Goal: Information Seeking & Learning: Learn about a topic

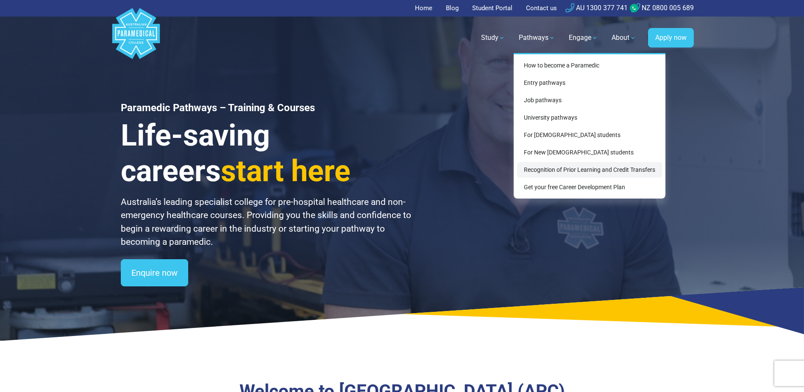
click at [536, 167] on link "Recognition of Prior Learning and Credit Transfers" at bounding box center [589, 170] width 145 height 16
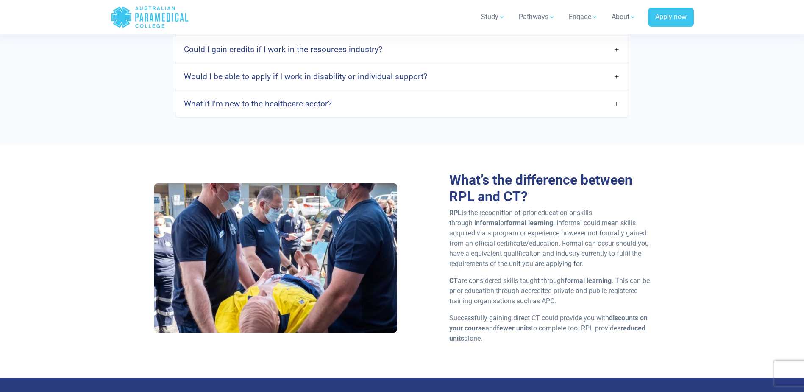
scroll to position [848, 0]
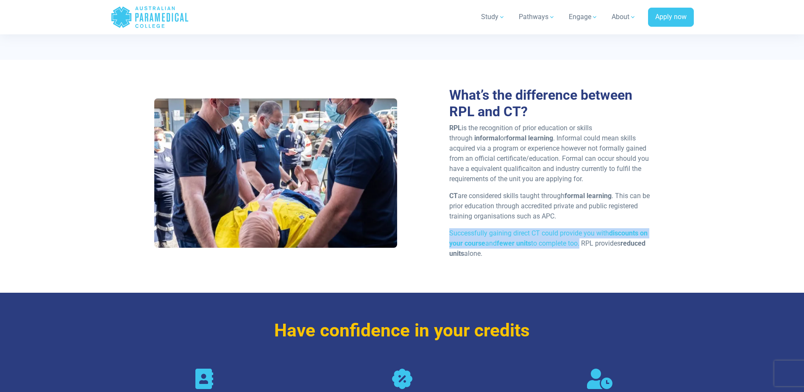
drag, startPoint x: 584, startPoint y: 243, endPoint x: 449, endPoint y: 230, distance: 135.0
click at [449, 230] on p "Successfully gaining direct CT could provide you with discounts on your course …" at bounding box center [549, 243] width 201 height 31
copy p "Successfully gaining direct CT could provide you with discounts on your course …"
click at [609, 251] on p "Successfully gaining direct CT could provide you with discounts on your course …" at bounding box center [549, 243] width 201 height 31
drag, startPoint x: 585, startPoint y: 242, endPoint x: 449, endPoint y: 233, distance: 136.4
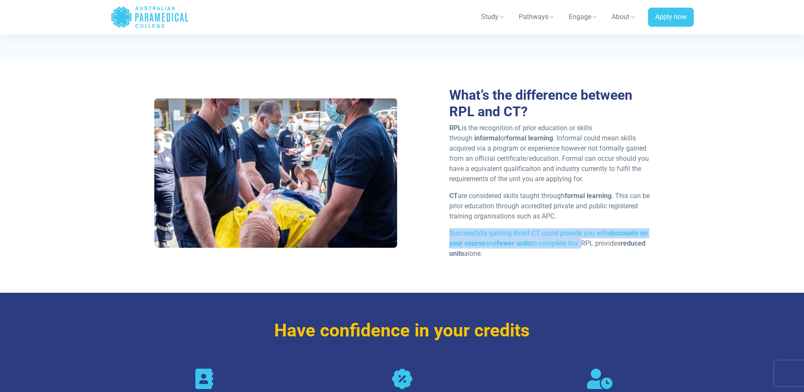
click at [449, 233] on p "Successfully gaining direct CT could provide you with discounts on your course …" at bounding box center [549, 243] width 201 height 31
copy p "Successfully gaining direct CT could provide you with discounts on your course …"
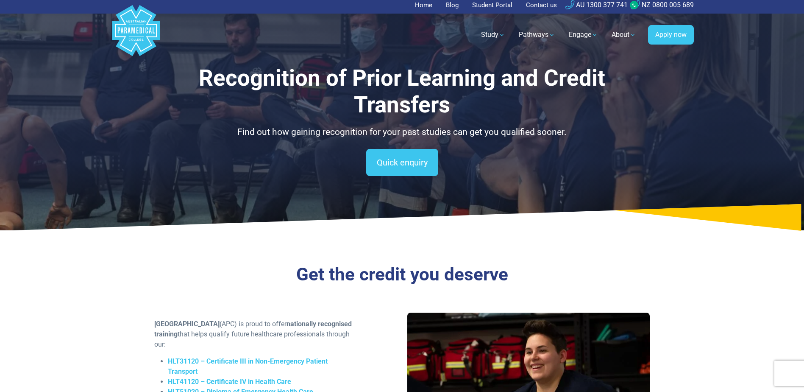
scroll to position [0, 0]
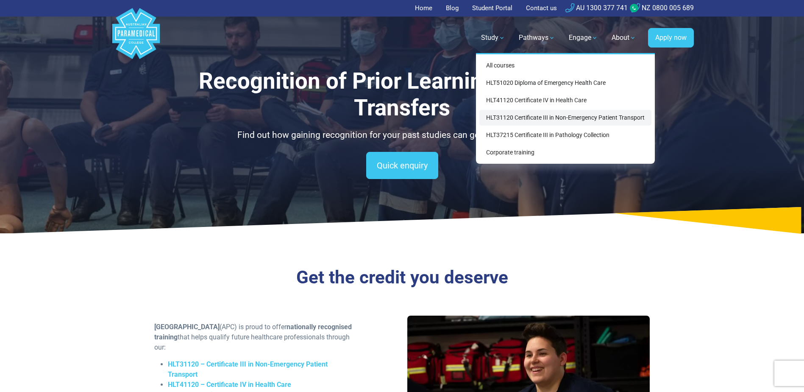
click at [550, 112] on link "HLT31120 Certificate III in Non-Emergency Patient Transport" at bounding box center [566, 118] width 172 height 16
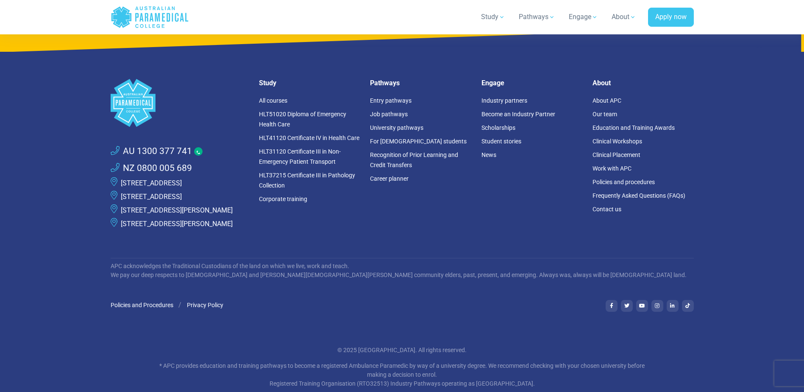
scroll to position [4852, 0]
